Goal: Task Accomplishment & Management: Use online tool/utility

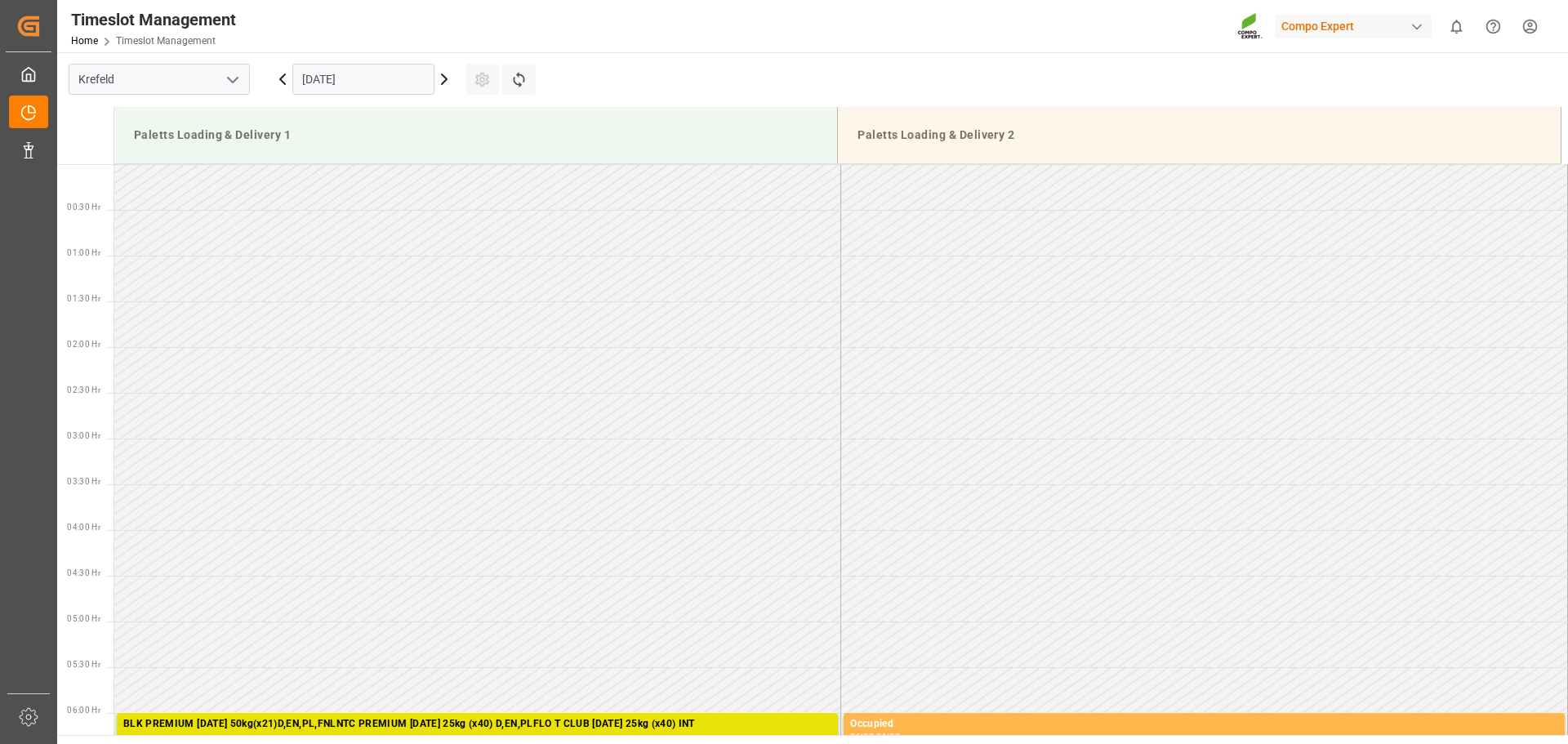
scroll to position [231, 0]
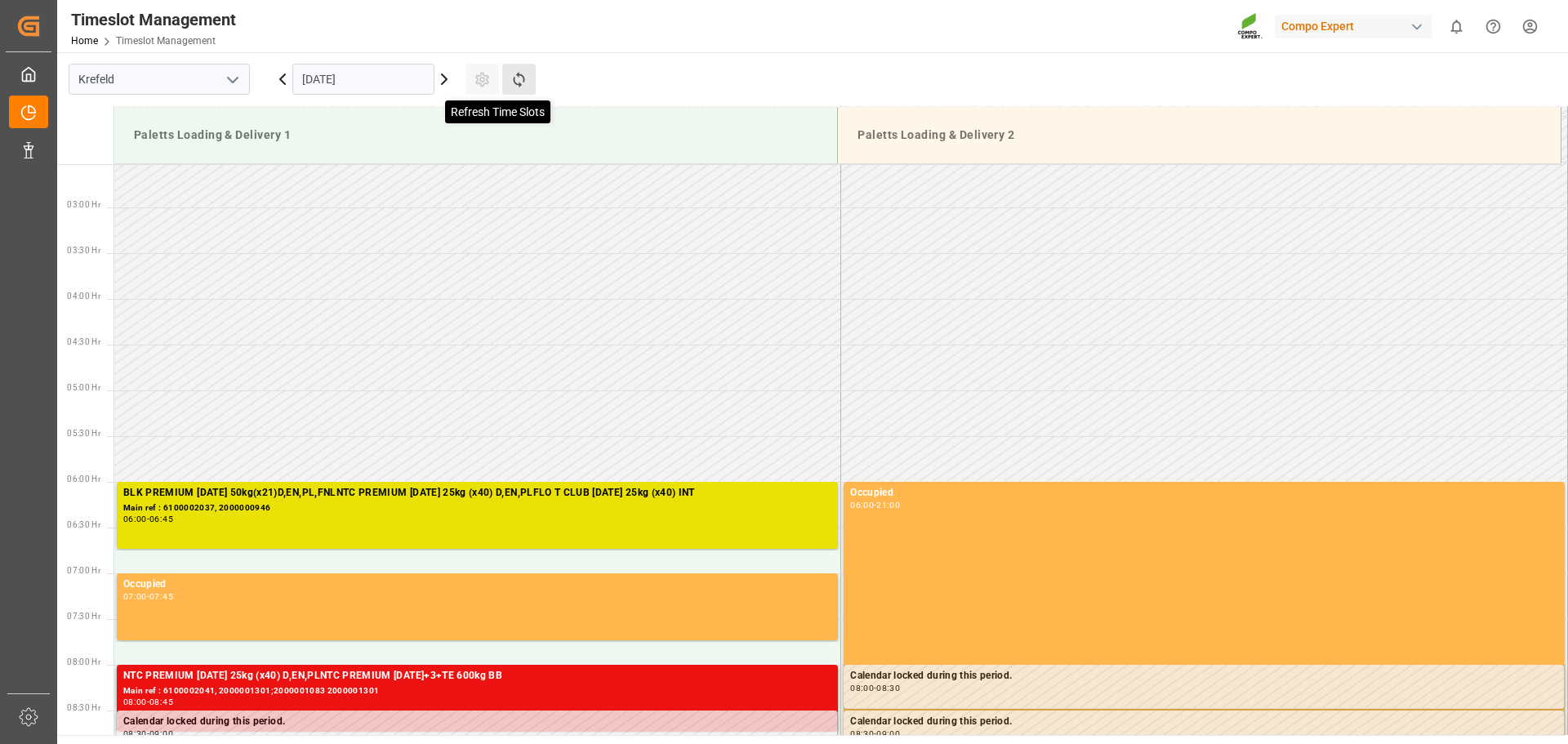
click at [511, 85] on icon at bounding box center [519, 80] width 17 height 17
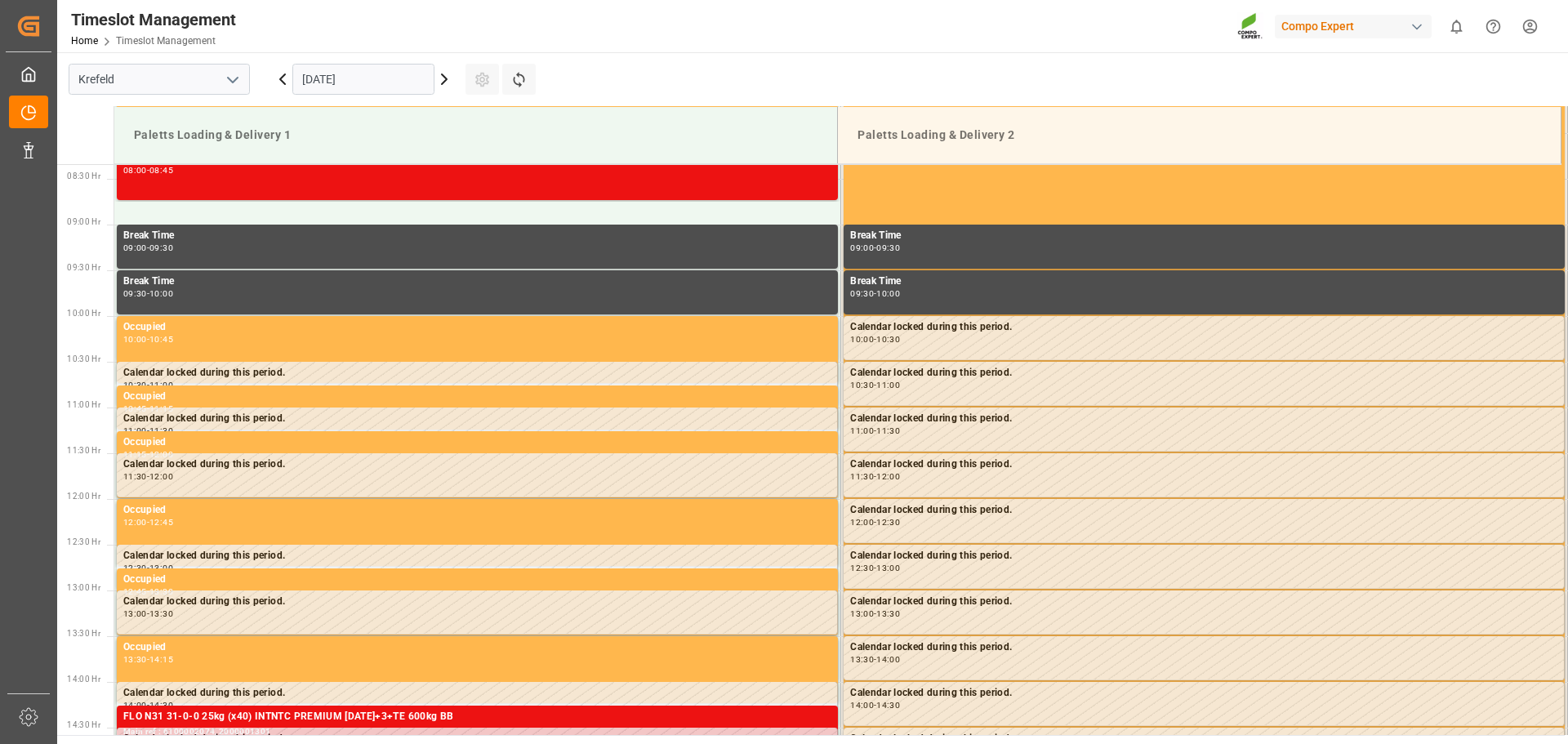
scroll to position [731, 0]
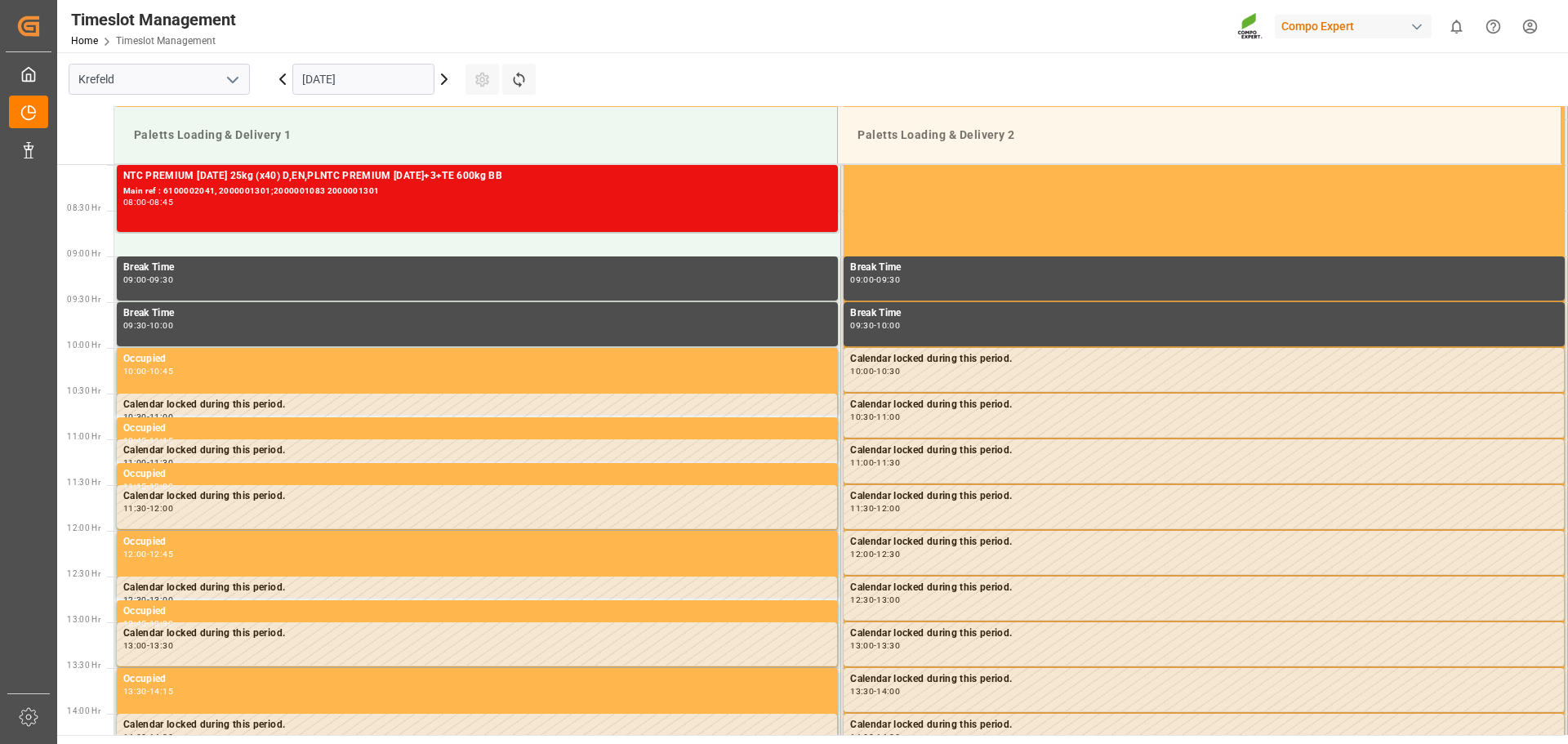
click at [284, 82] on icon at bounding box center [282, 80] width 5 height 10
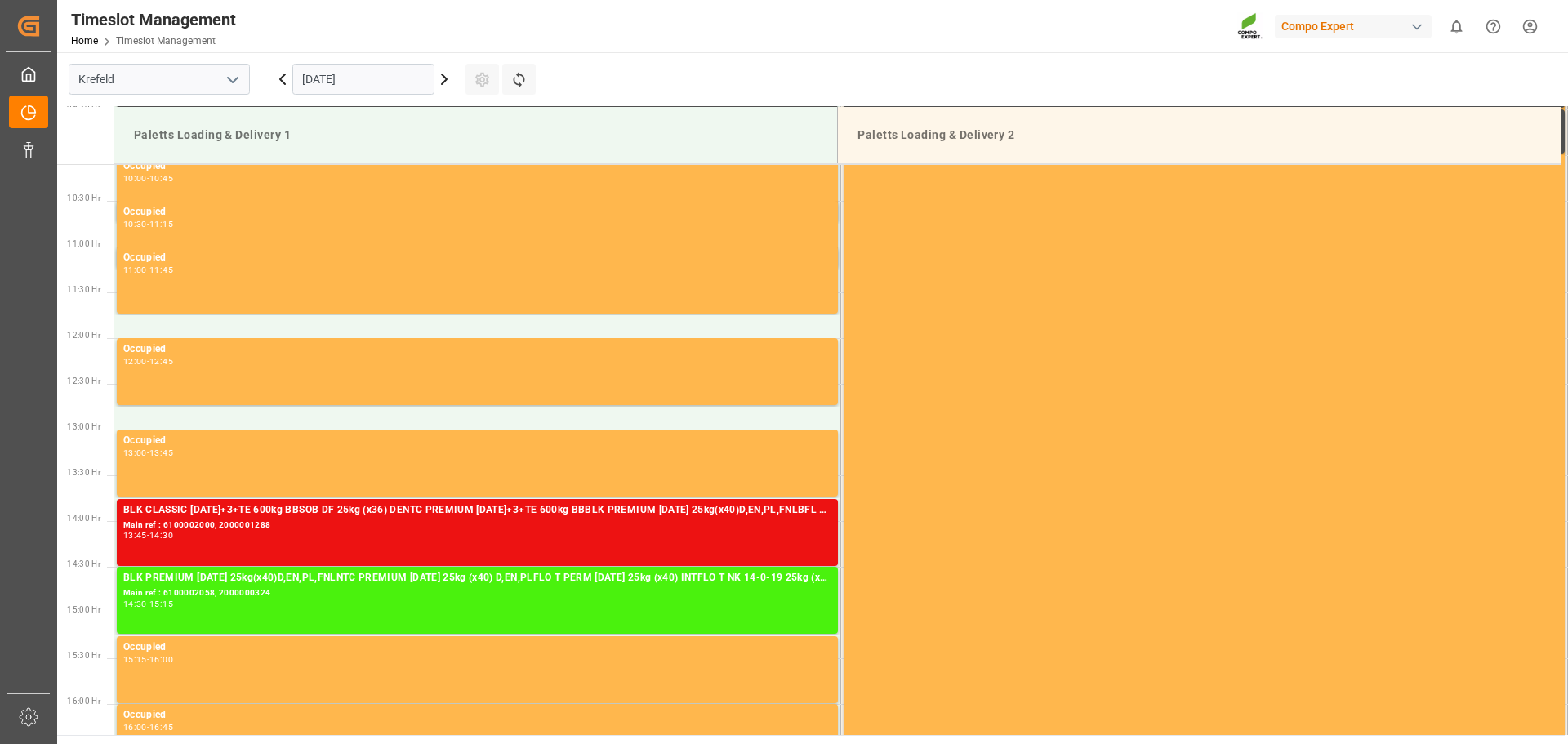
scroll to position [1140, 0]
